Goal: Task Accomplishment & Management: Use online tool/utility

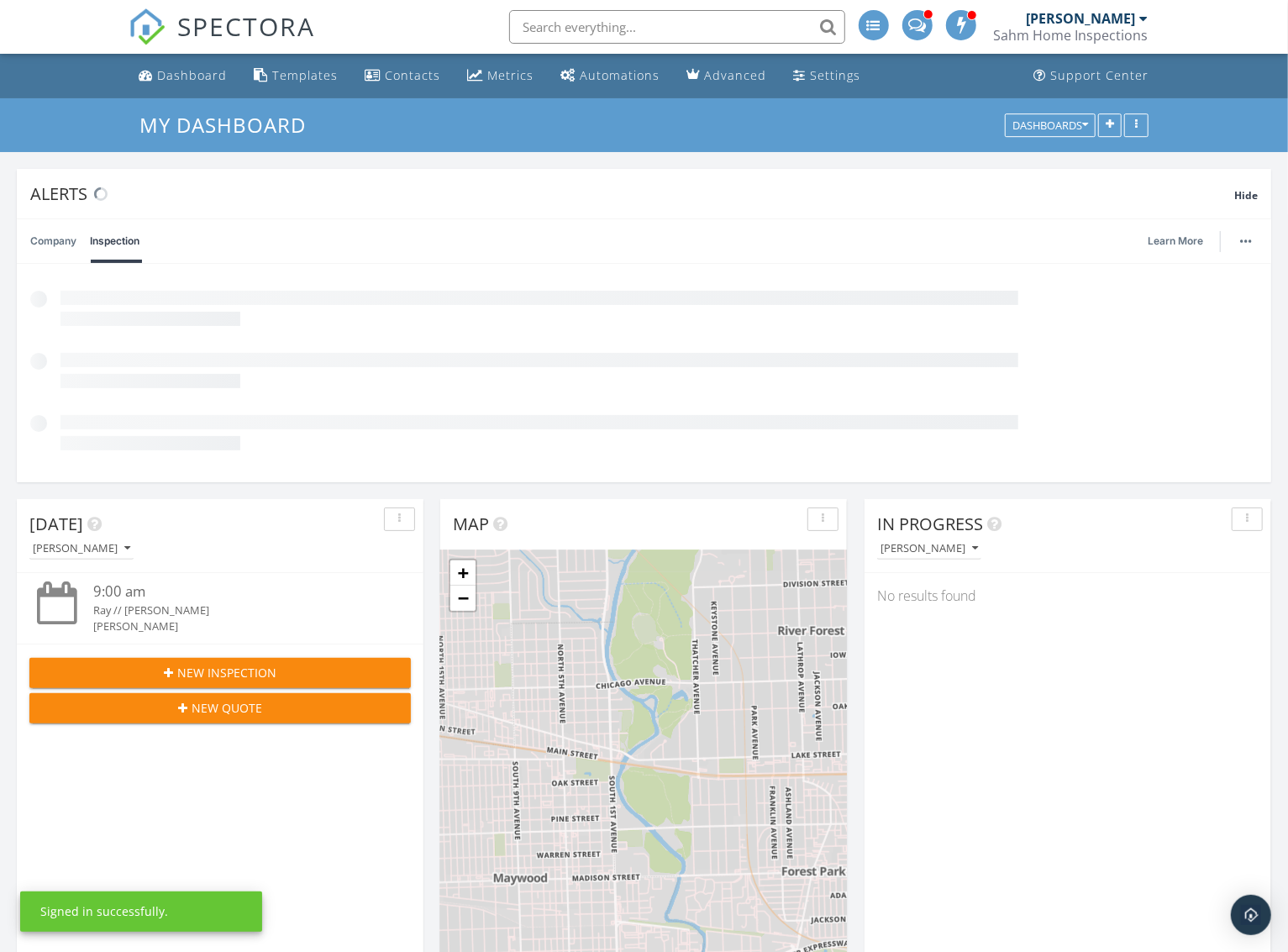
scroll to position [361, 406]
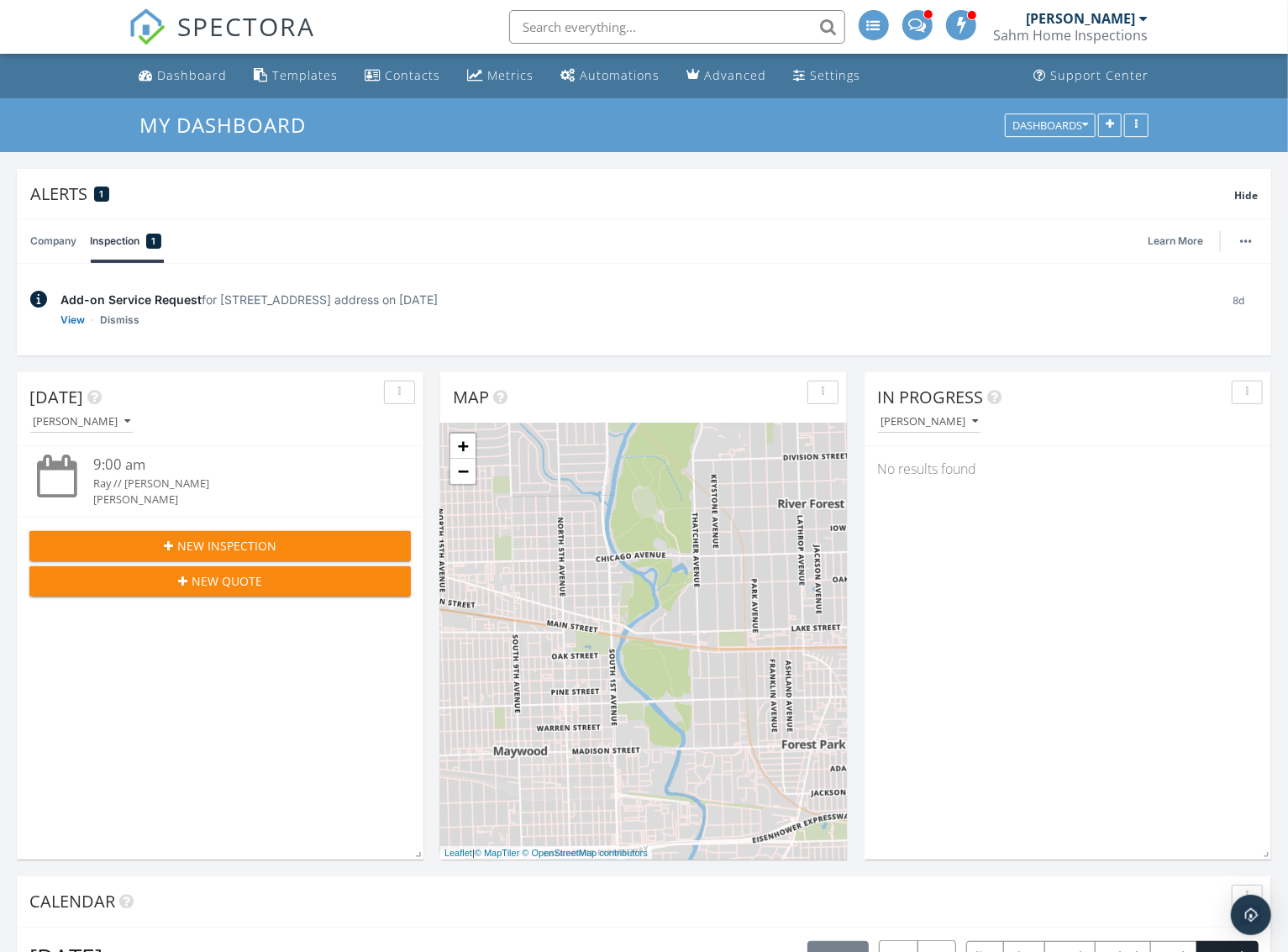
click at [552, 22] on input "text" at bounding box center [677, 26] width 336 height 33
click at [115, 323] on link "Dismiss" at bounding box center [119, 320] width 40 height 17
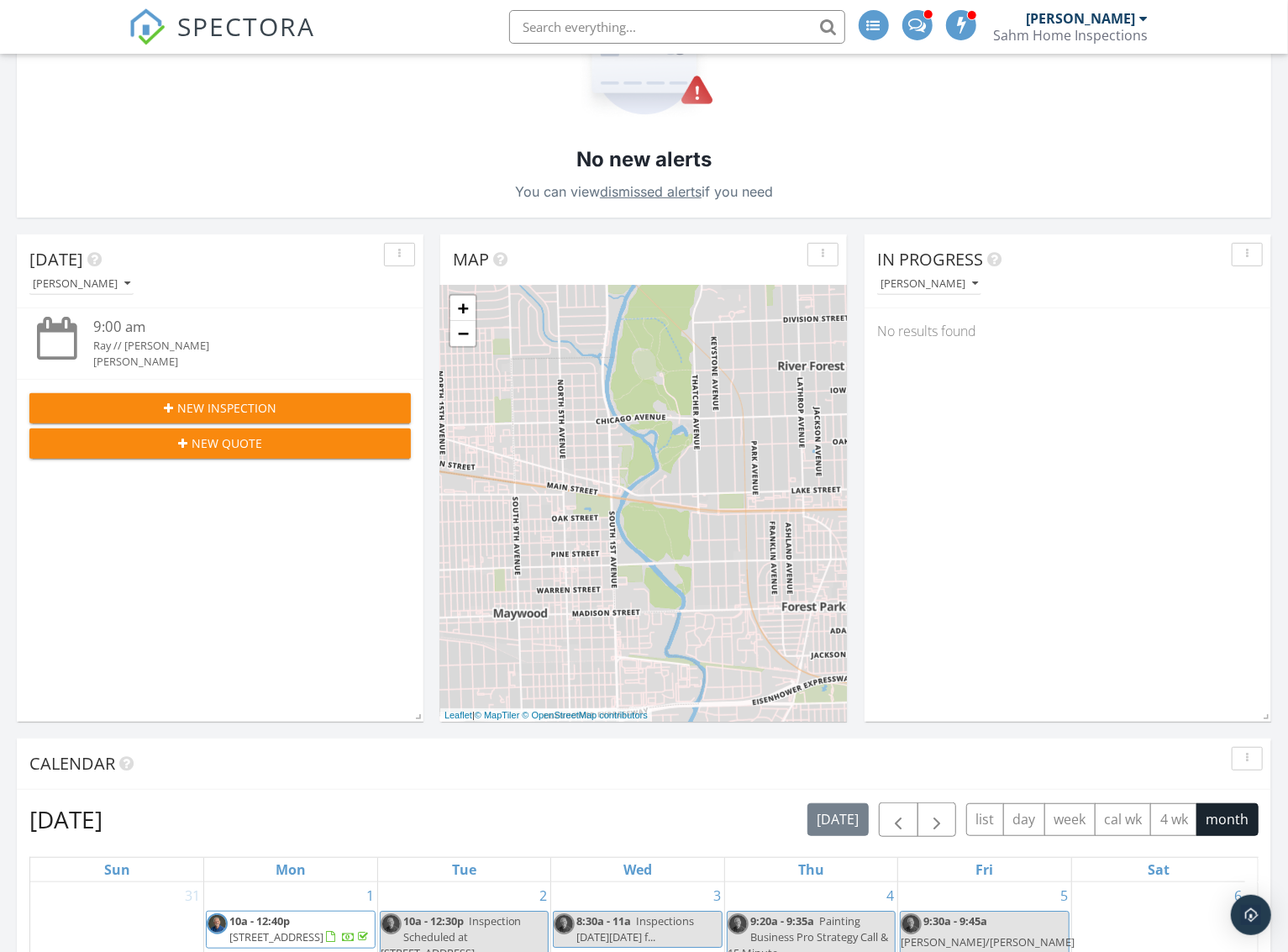
scroll to position [0, 0]
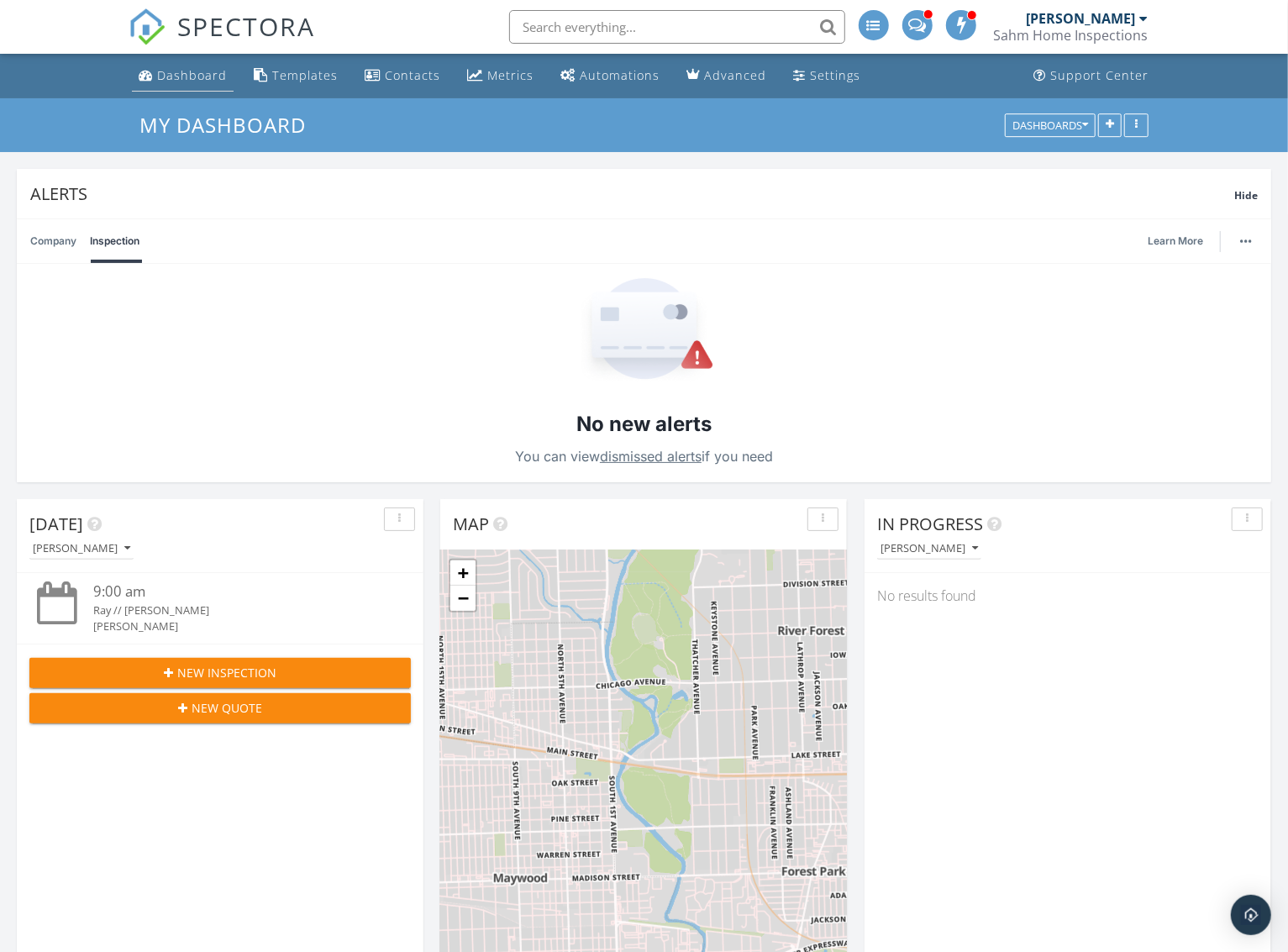
click at [176, 72] on div "Dashboard" at bounding box center [191, 76] width 69 height 16
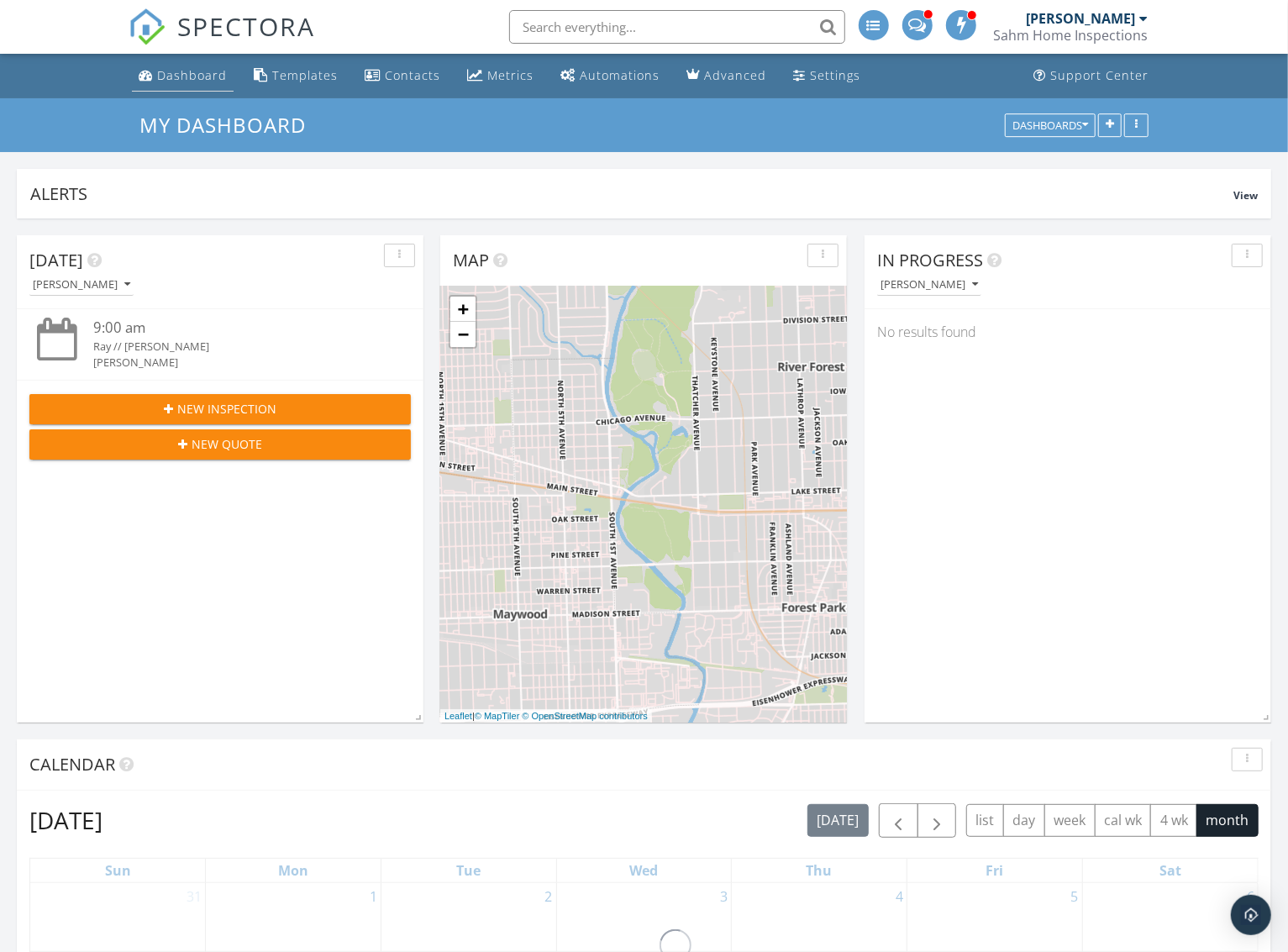
scroll to position [361, 406]
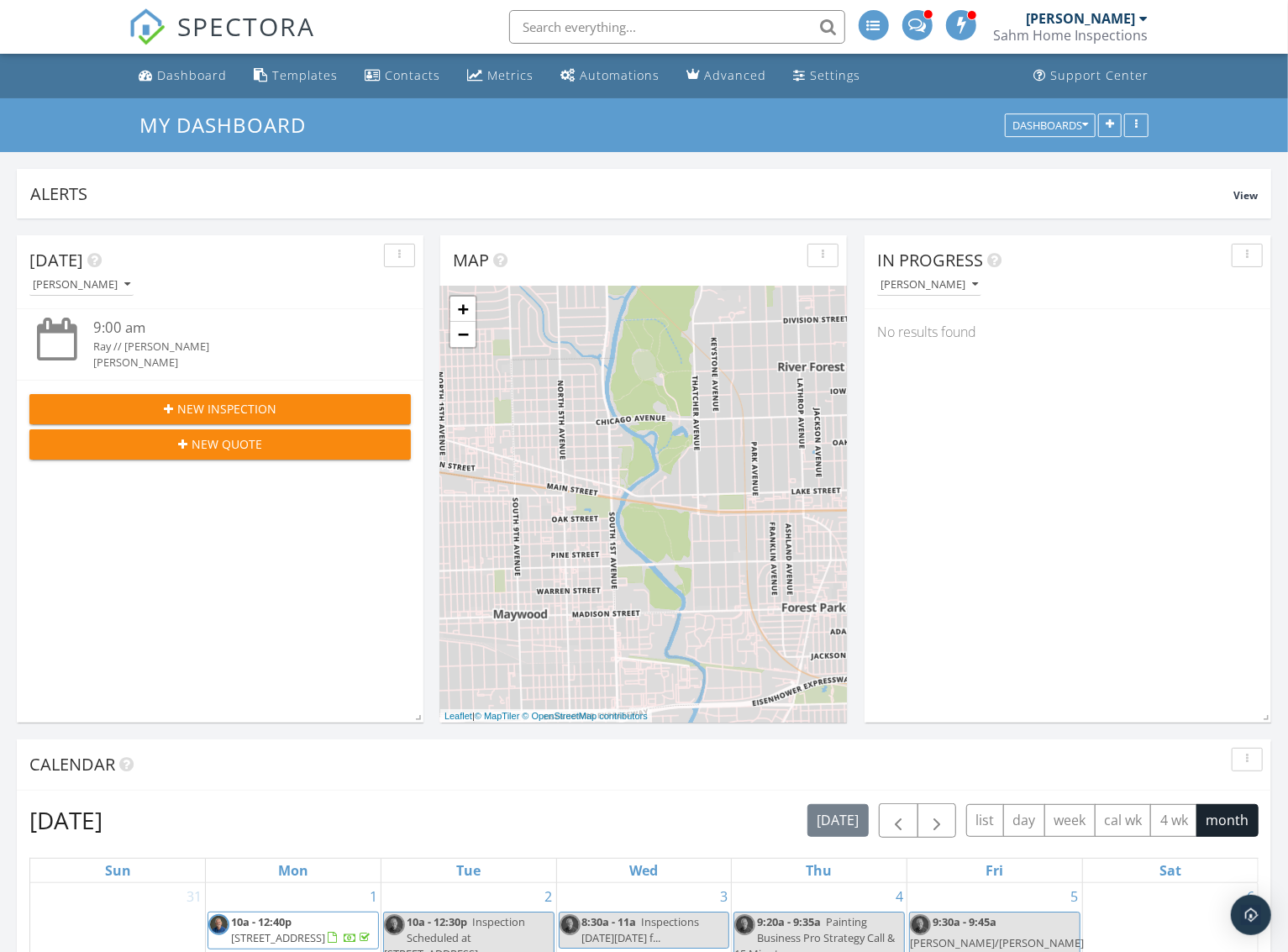
click at [601, 20] on input "text" at bounding box center [677, 26] width 336 height 33
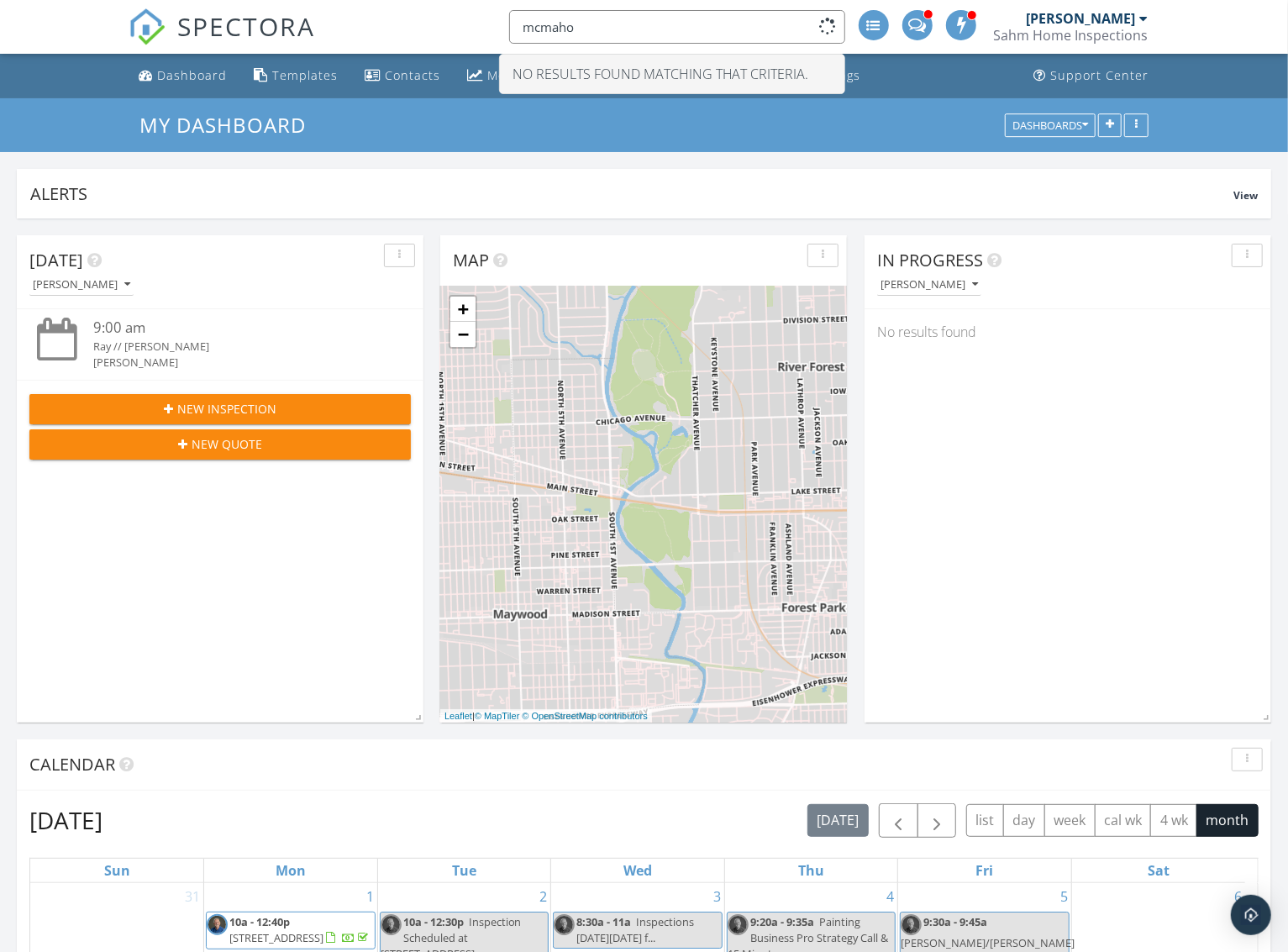
type input "[PERSON_NAME]"
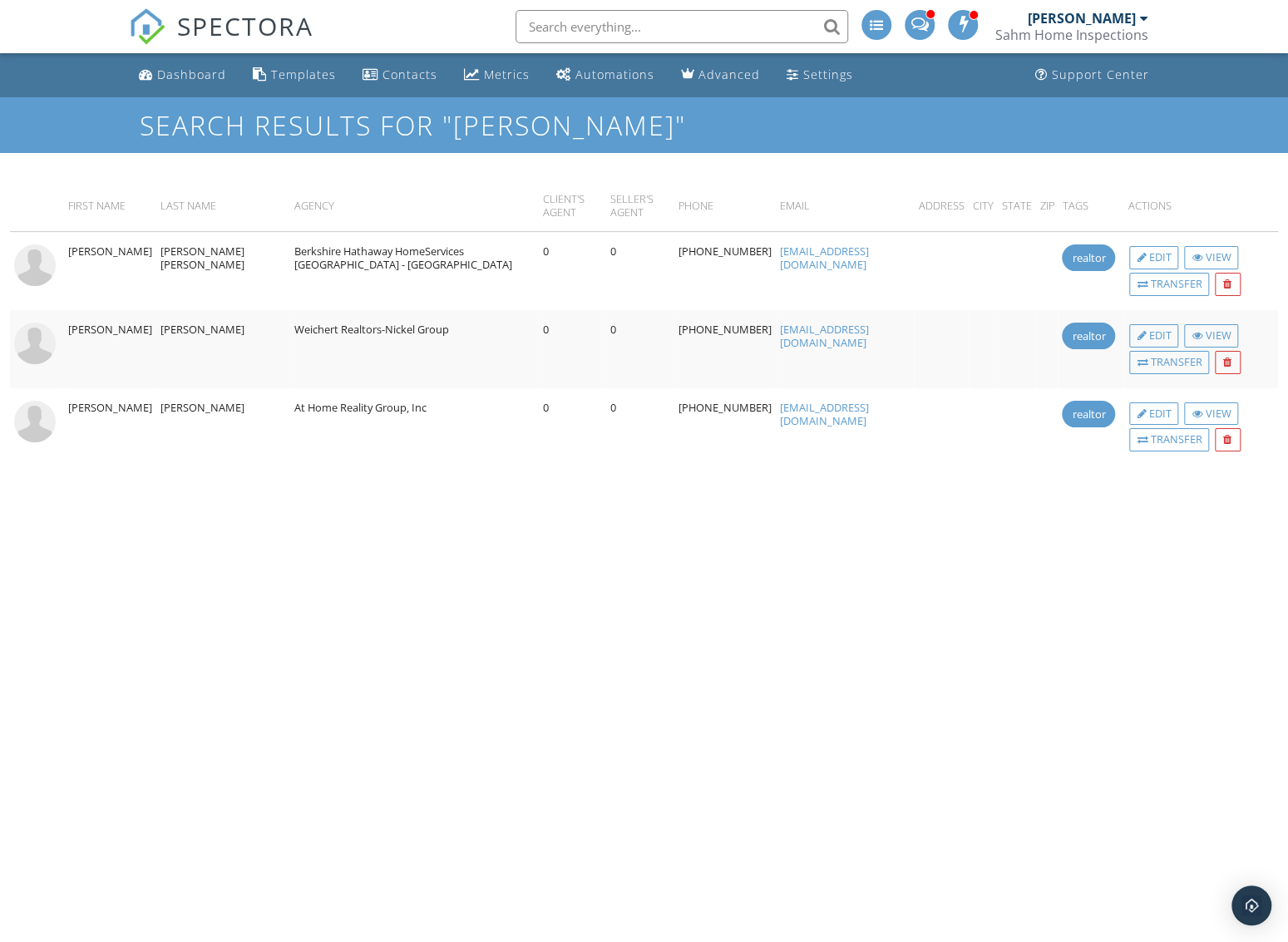
click at [561, 29] on input "text" at bounding box center [681, 26] width 333 height 33
click at [188, 70] on div "Dashboard" at bounding box center [191, 75] width 69 height 16
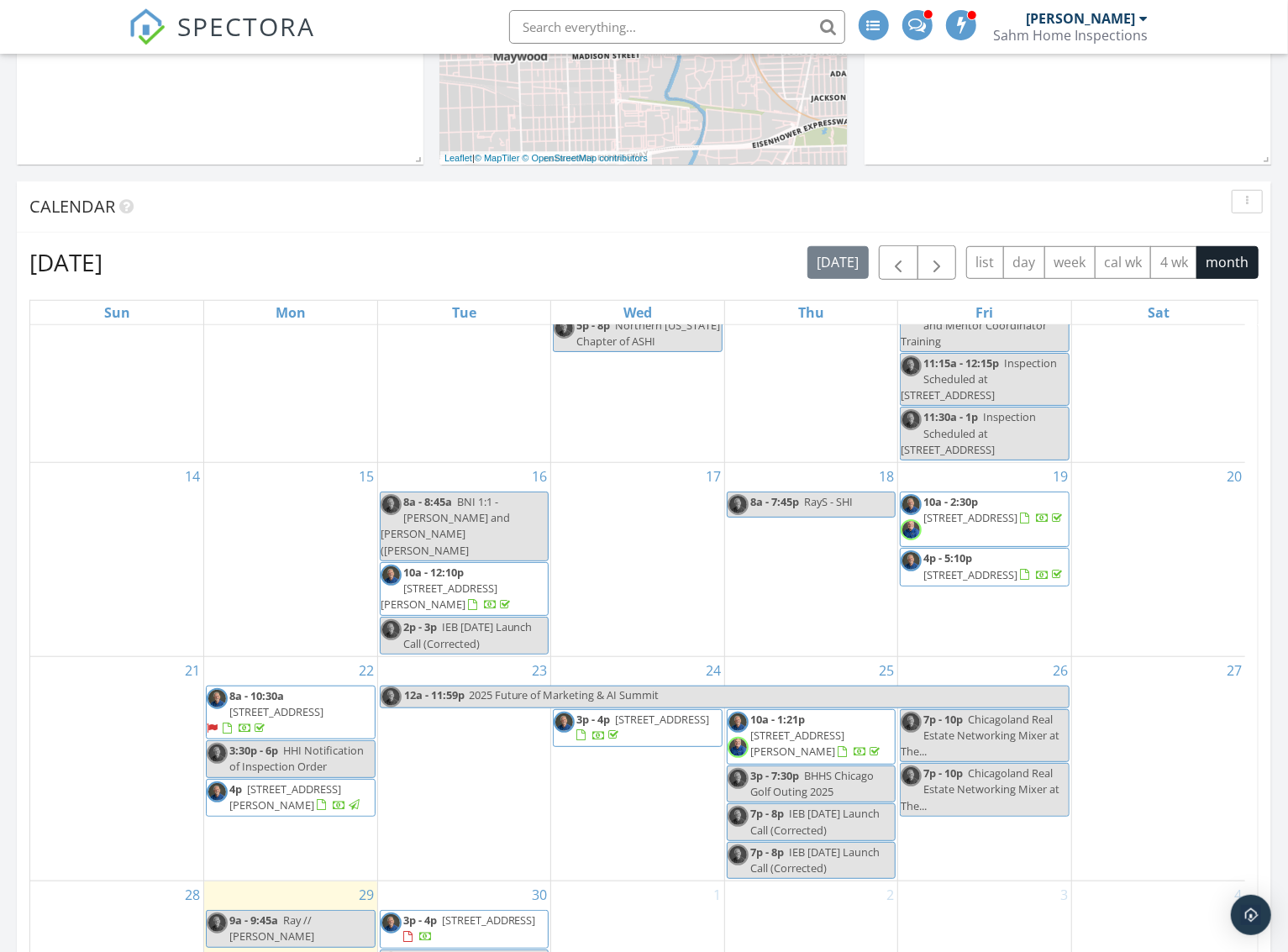
scroll to position [588, 0]
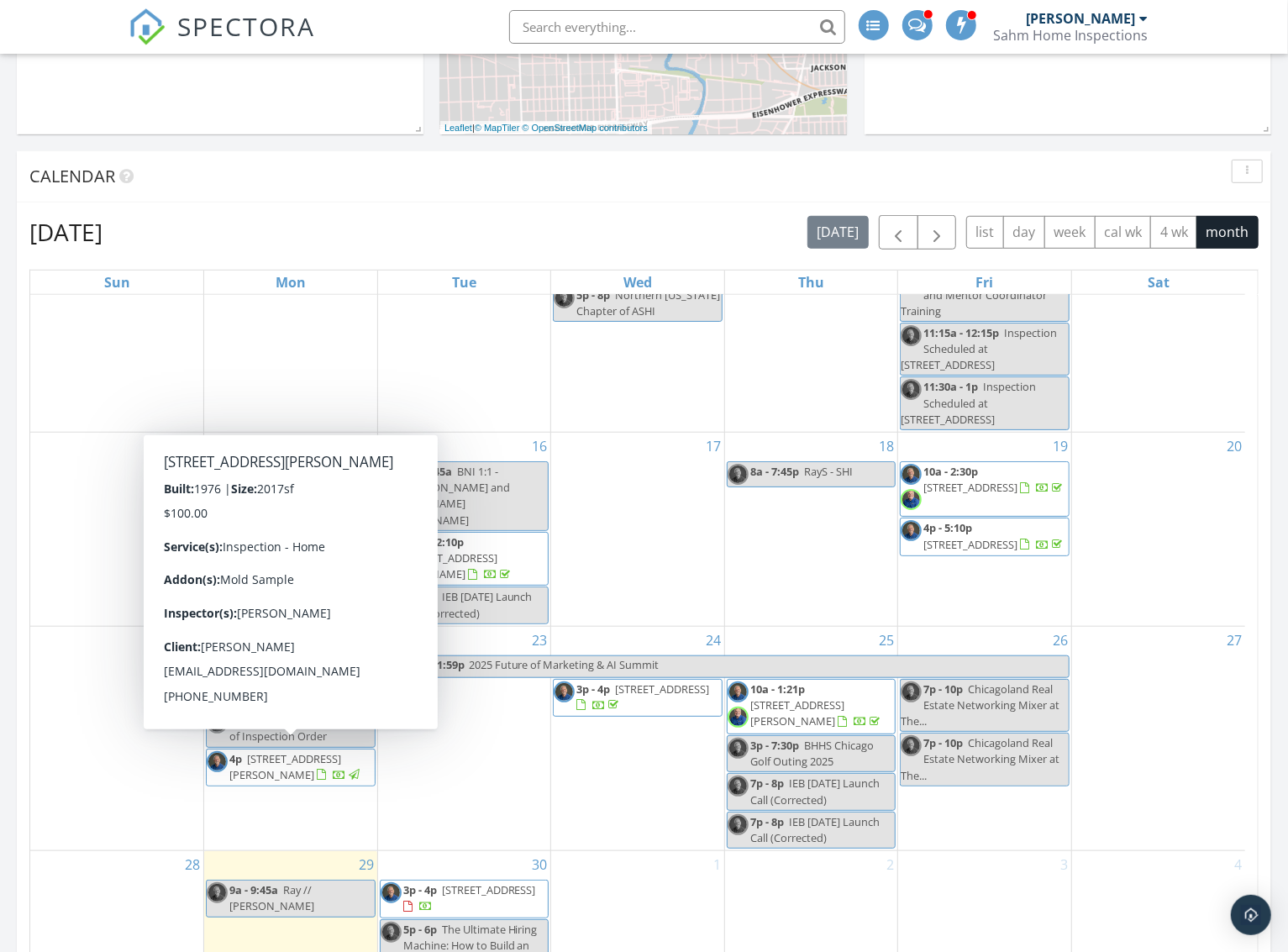
click at [307, 751] on span "567 Byrd Rd, Riverside 60546" at bounding box center [284, 766] width 112 height 31
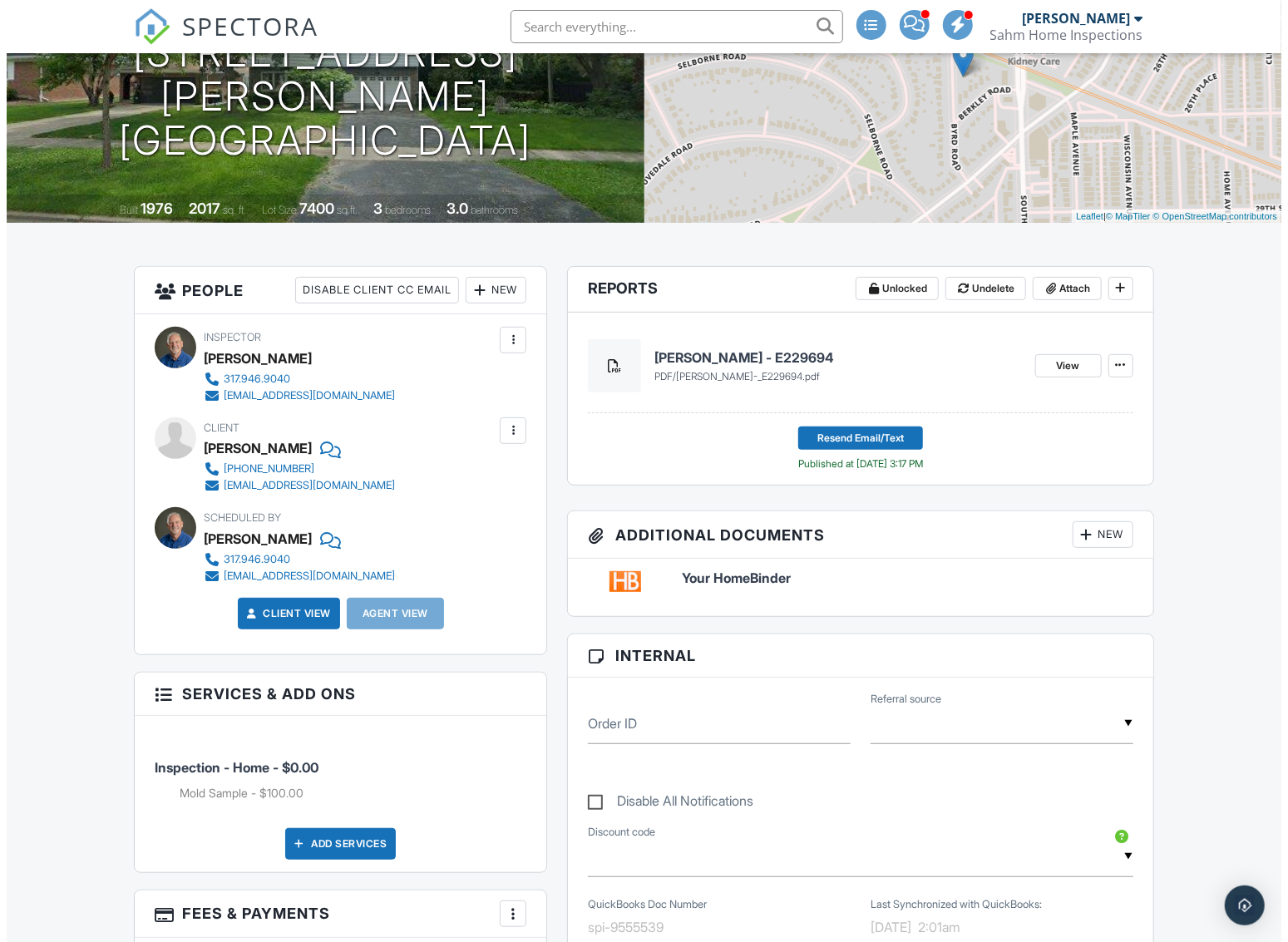
scroll to position [166, 0]
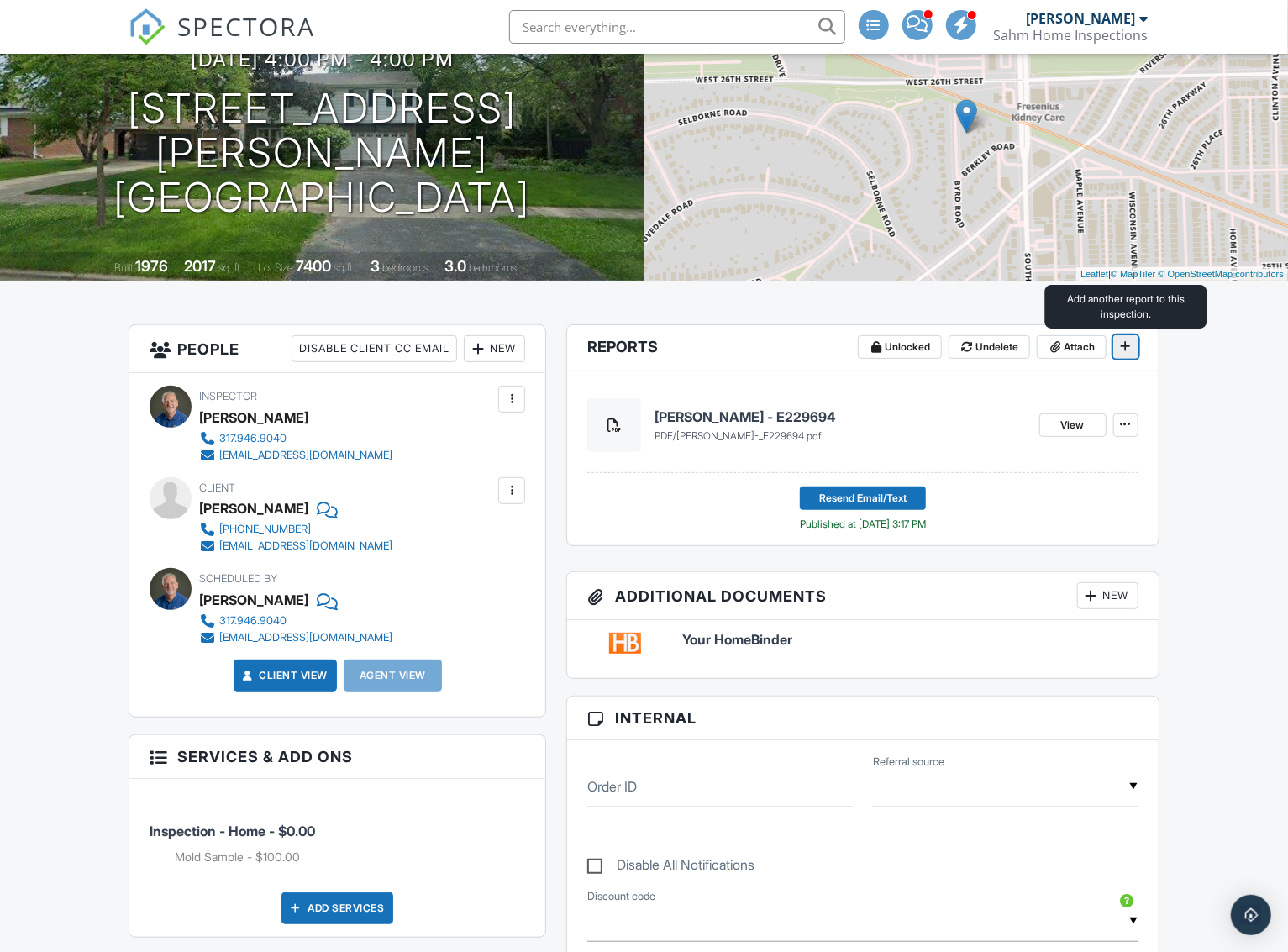
click at [1120, 350] on icon at bounding box center [1125, 345] width 10 height 11
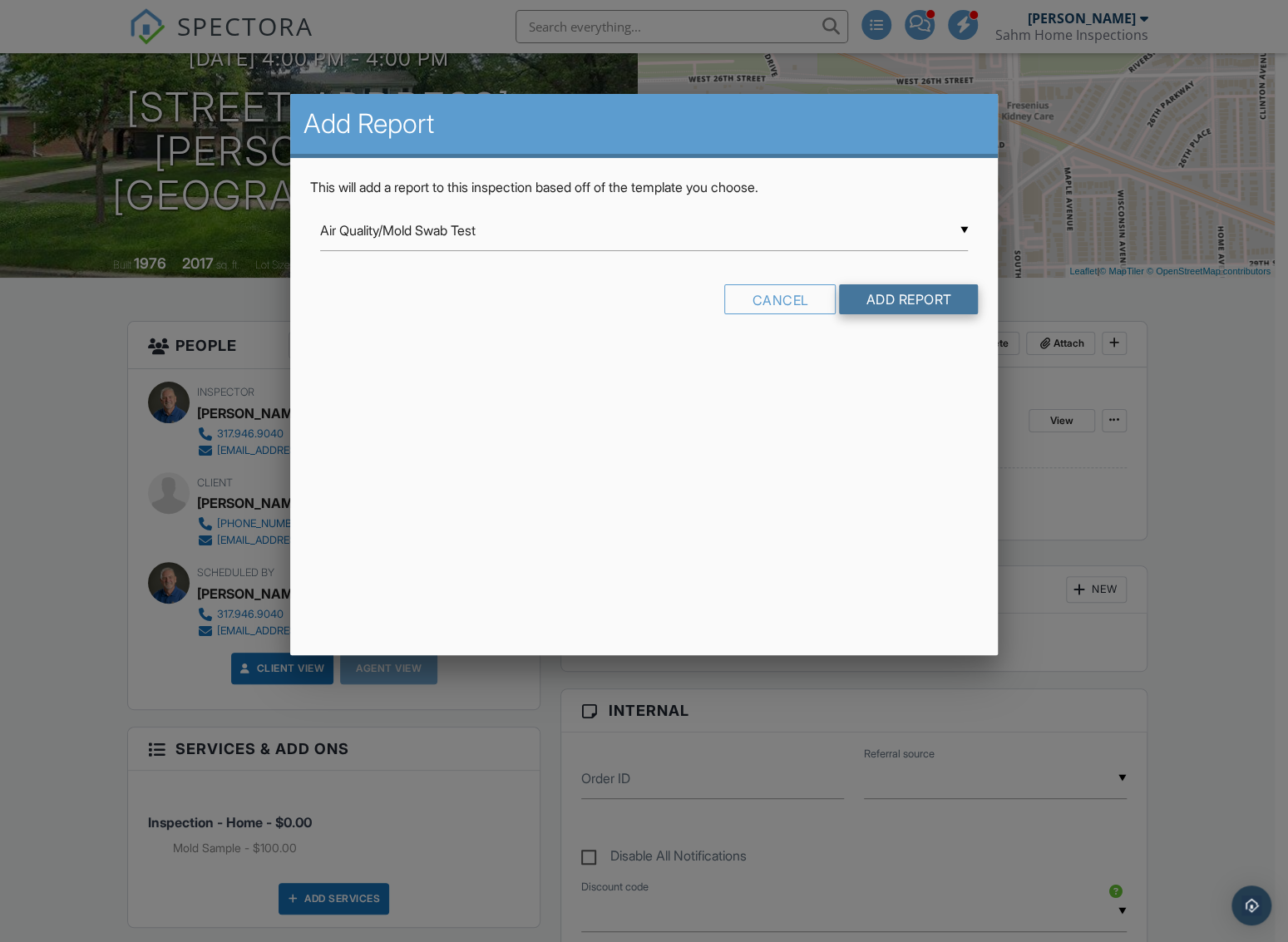
click at [926, 297] on input "Add Report" at bounding box center [908, 299] width 139 height 30
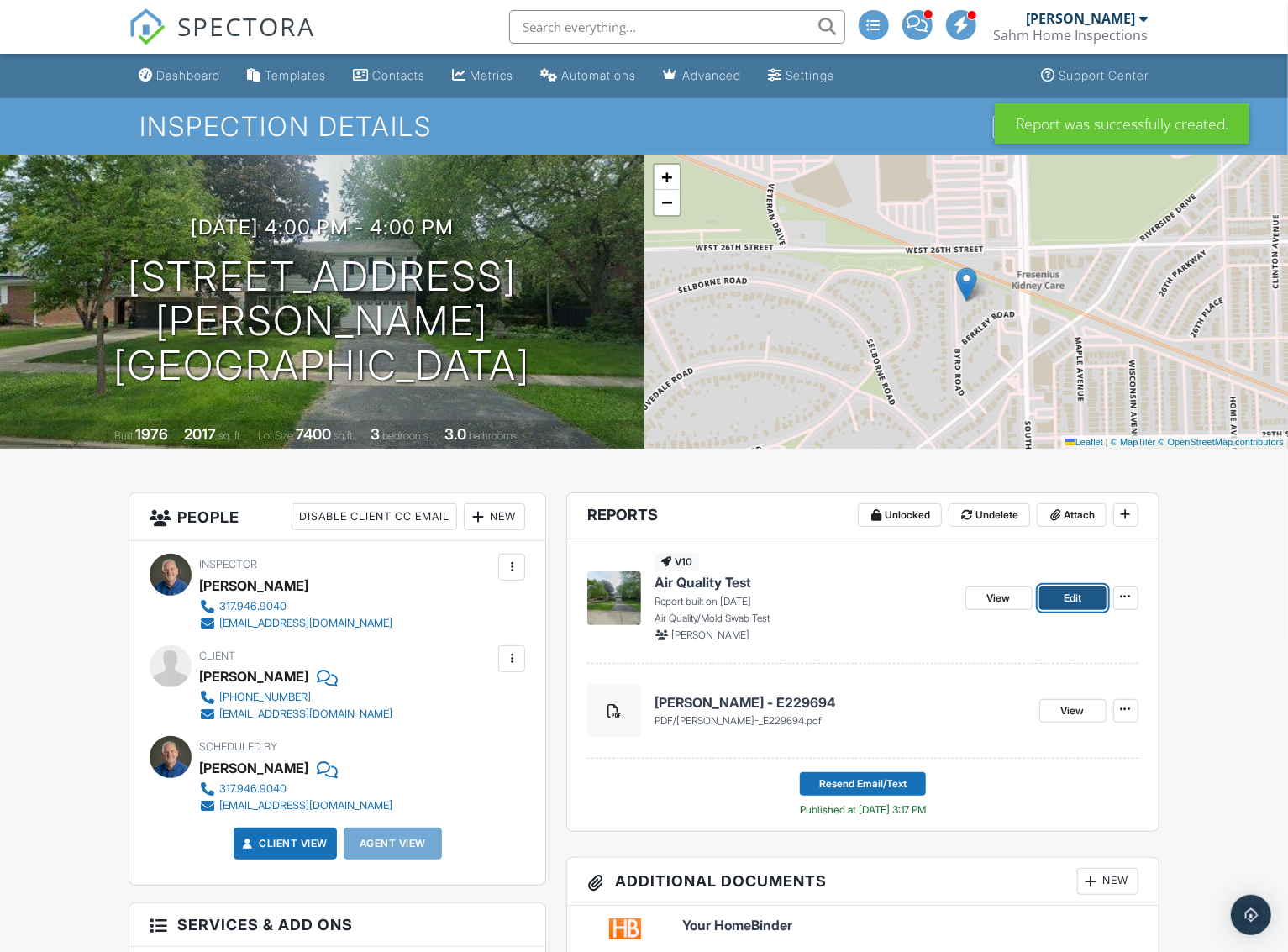
click at [1068, 595] on span "Edit" at bounding box center [1072, 598] width 18 height 17
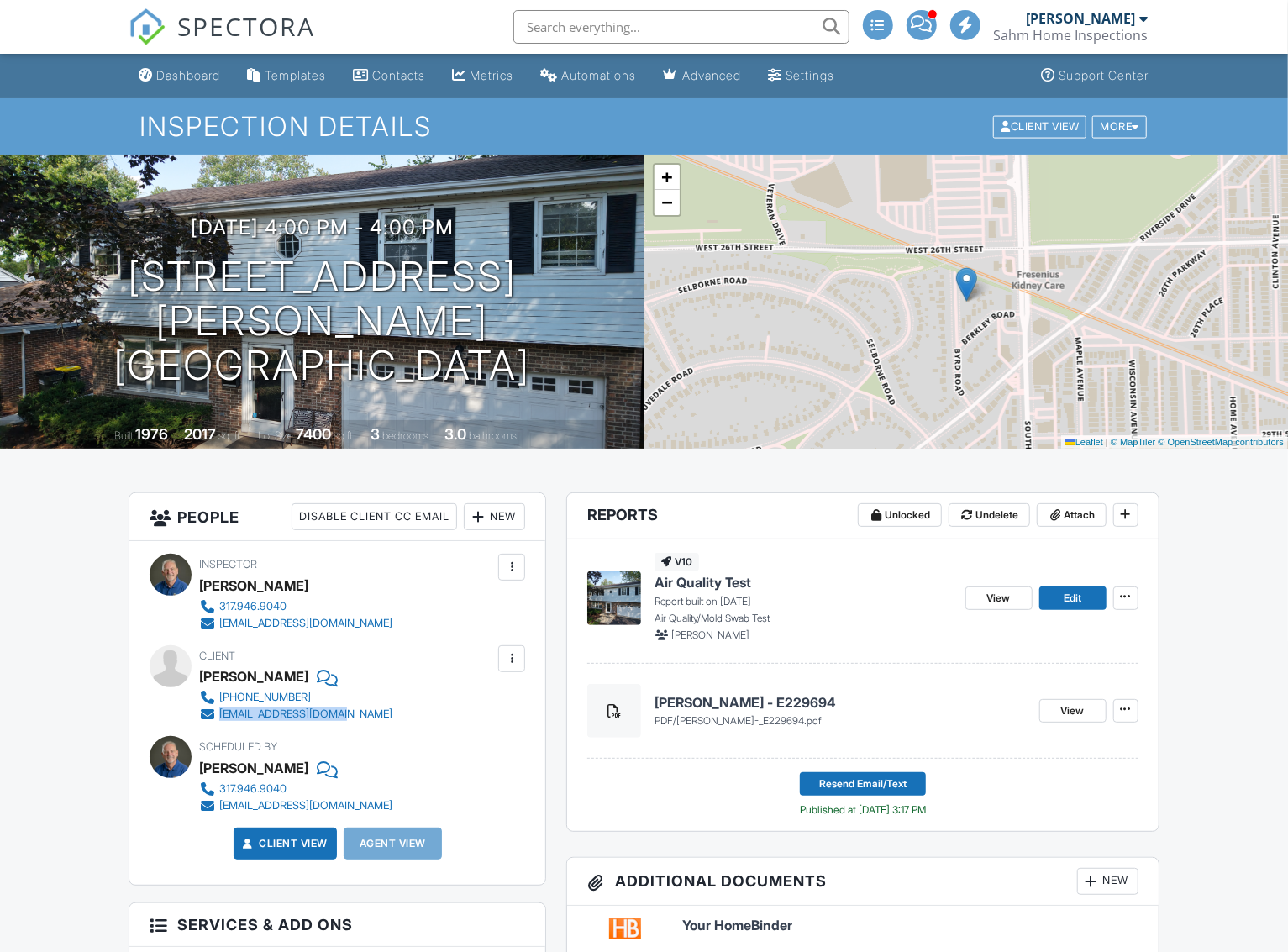
drag, startPoint x: 364, startPoint y: 715, endPoint x: 221, endPoint y: 712, distance: 143.0
click at [221, 712] on div "Client [PERSON_NAME] [PHONE_NUMBER] [EMAIL_ADDRESS][DOMAIN_NAME]" at bounding box center [336, 684] width 274 height 77
copy div "[EMAIL_ADDRESS][DOMAIN_NAME]"
click at [1069, 602] on span "Edit" at bounding box center [1072, 598] width 18 height 17
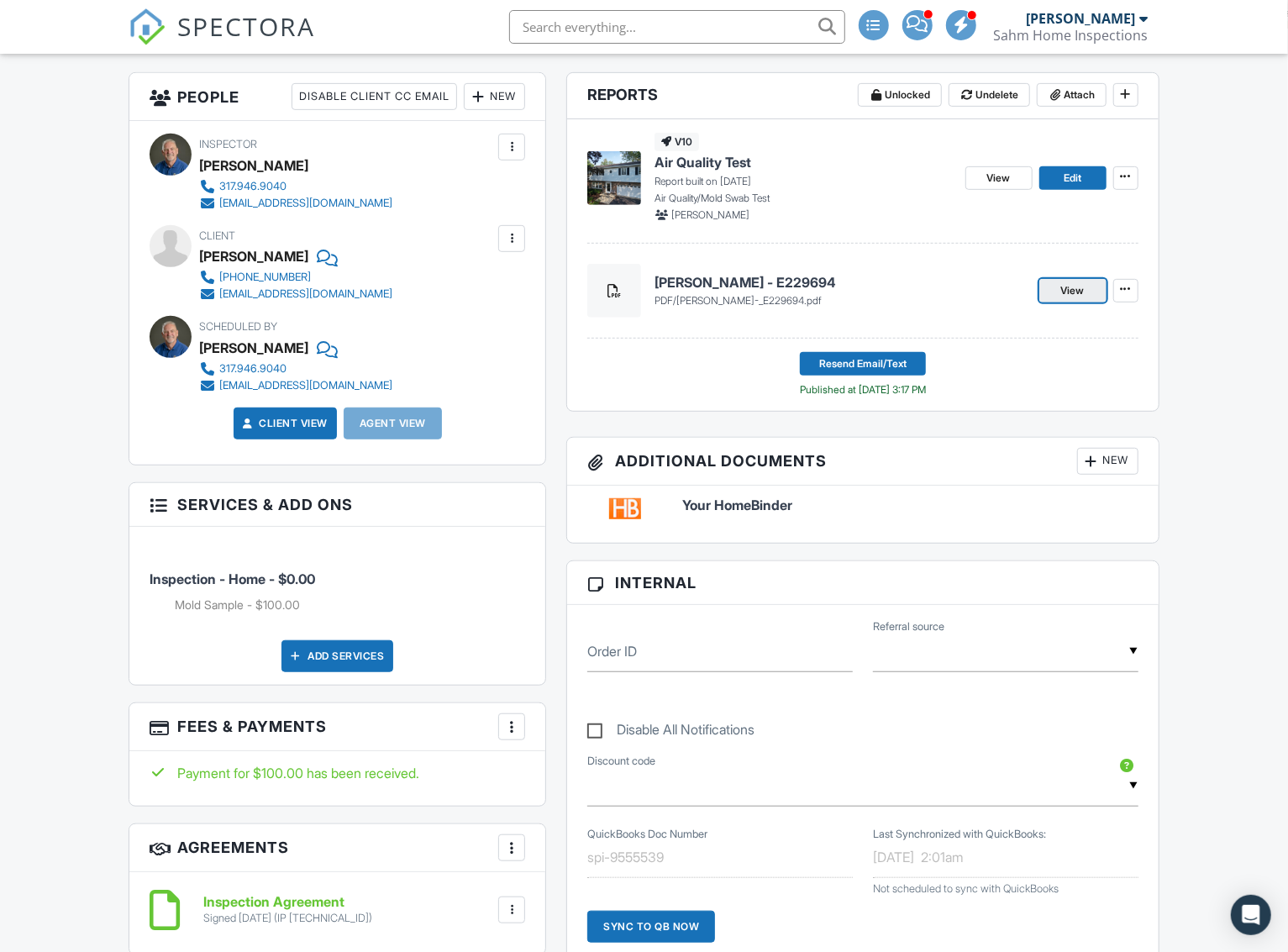
click at [1076, 290] on span "View" at bounding box center [1072, 290] width 24 height 17
click at [1126, 178] on icon at bounding box center [1125, 176] width 10 height 11
click at [1005, 178] on span "View" at bounding box center [998, 177] width 24 height 17
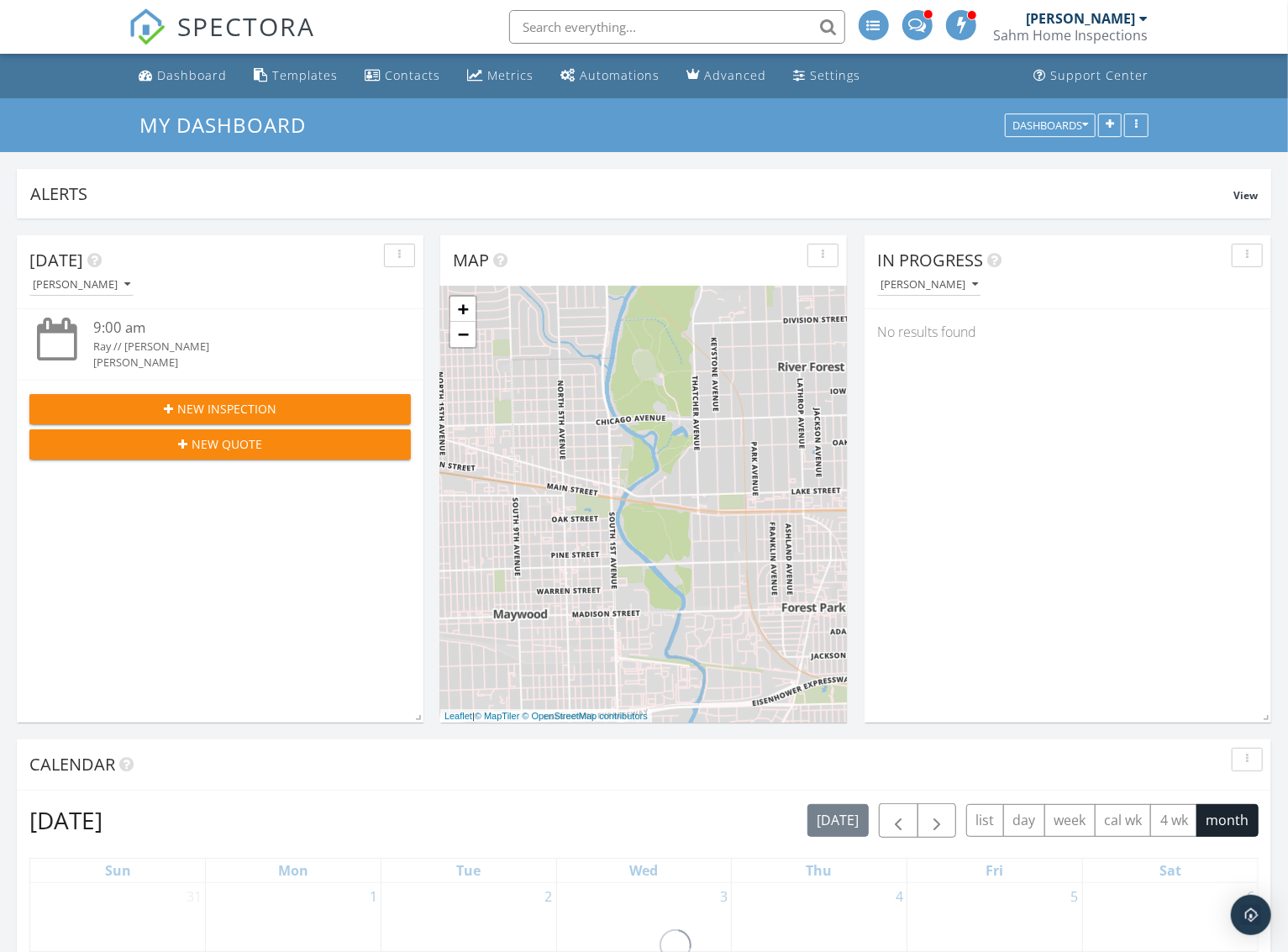
scroll to position [361, 406]
